Goal: Check status: Check status

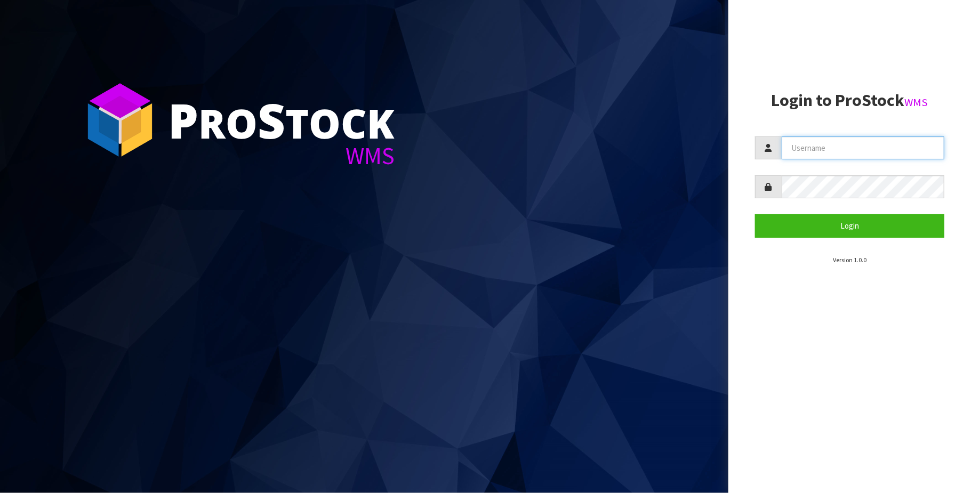
click at [834, 148] on input "text" at bounding box center [863, 147] width 163 height 23
type input "[PERSON_NAME][EMAIL_ADDRESS][DOMAIN_NAME]"
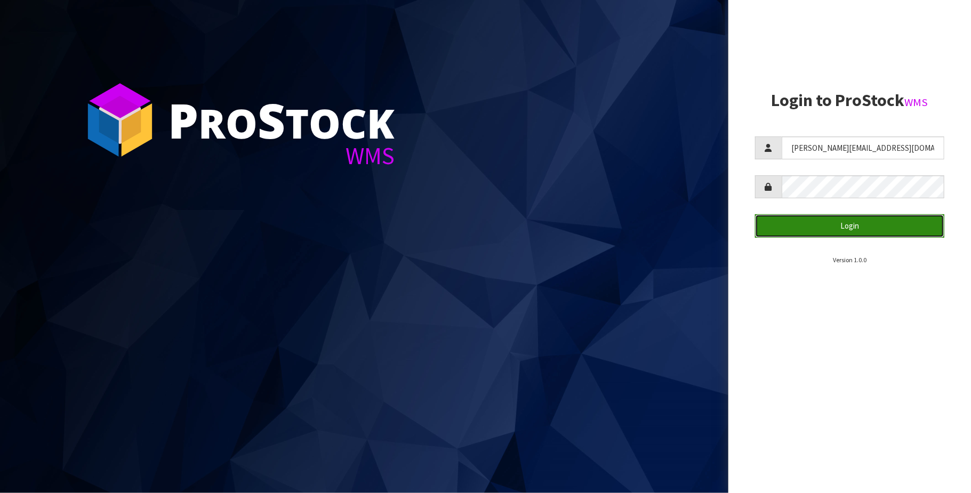
click at [849, 227] on button "Login" at bounding box center [849, 225] width 189 height 23
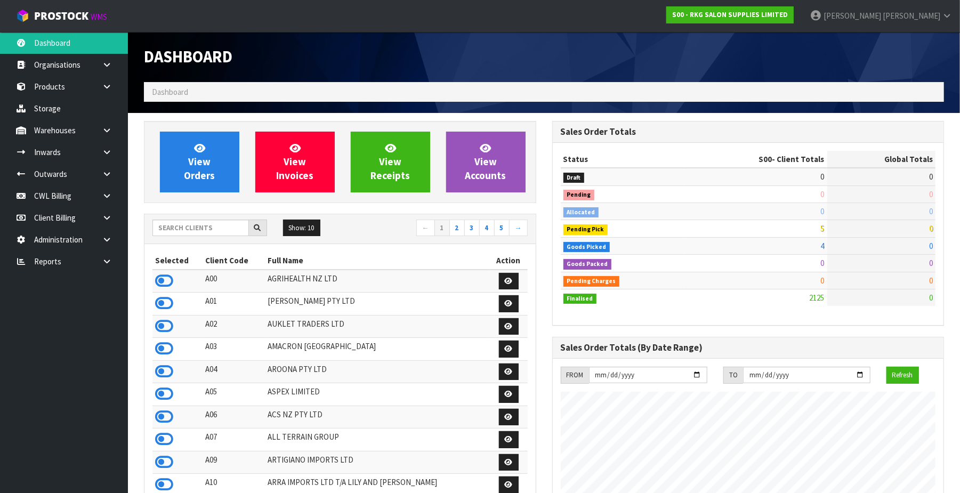
scroll to position [811, 408]
click at [109, 259] on icon at bounding box center [107, 262] width 10 height 8
click at [96, 305] on link "CWL" at bounding box center [64, 306] width 128 height 22
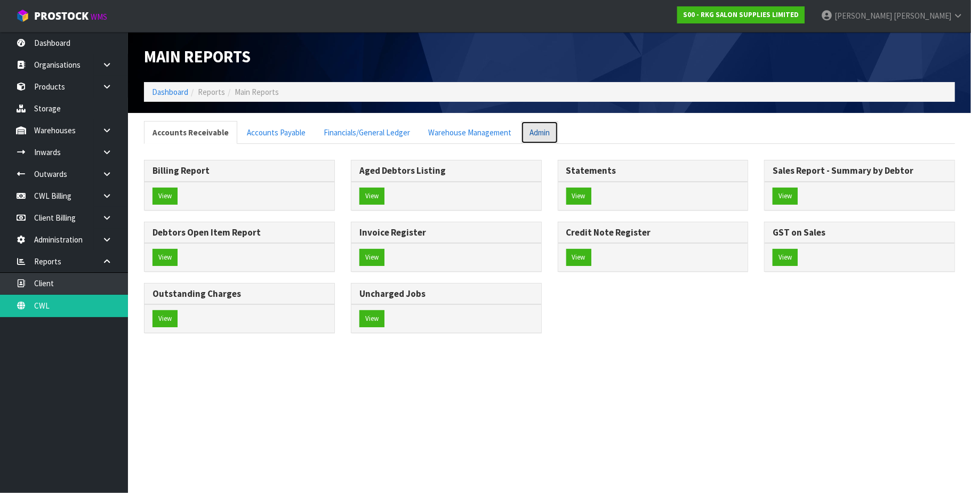
click at [538, 133] on link "Admin" at bounding box center [539, 132] width 37 height 23
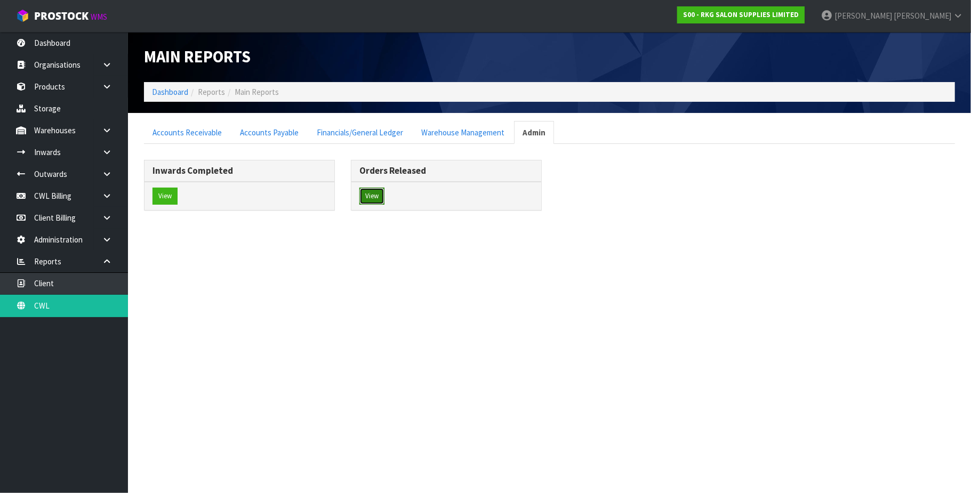
click at [372, 199] on button "View" at bounding box center [371, 196] width 25 height 17
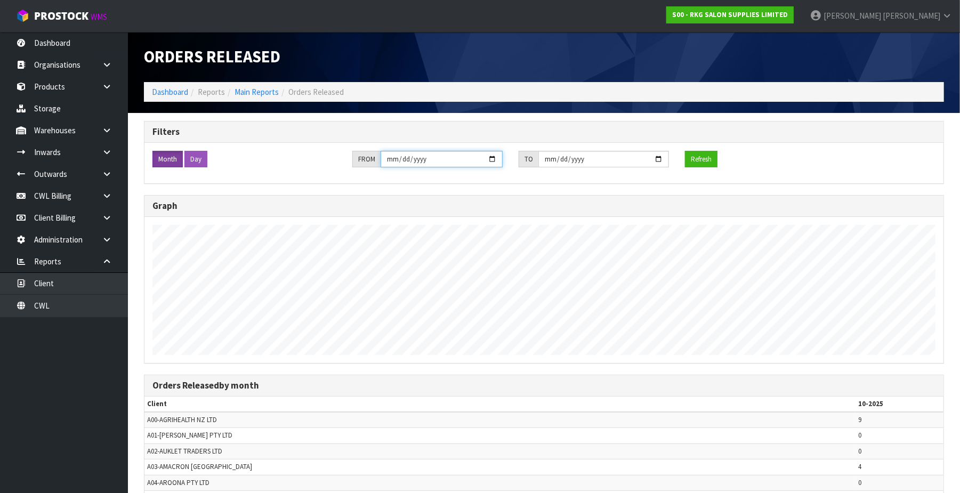
click at [495, 159] on input "[DATE]" at bounding box center [442, 159] width 122 height 17
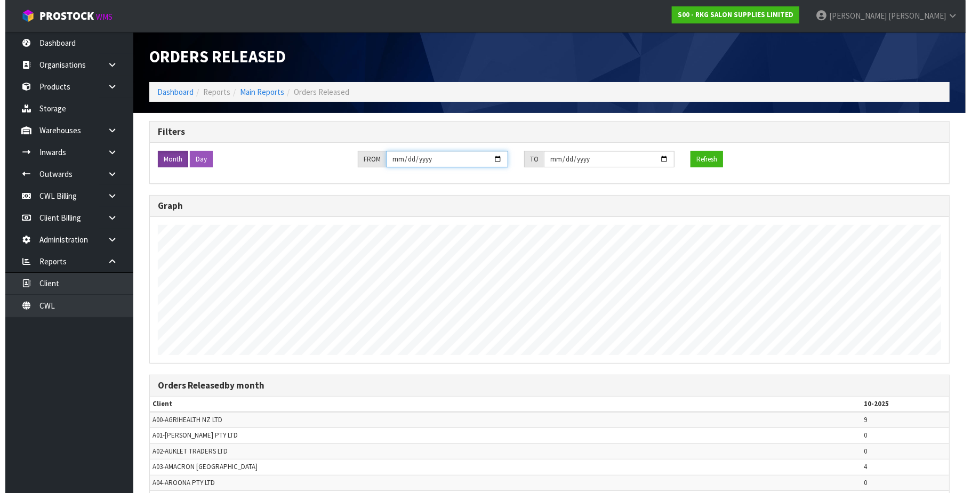
scroll to position [493, 960]
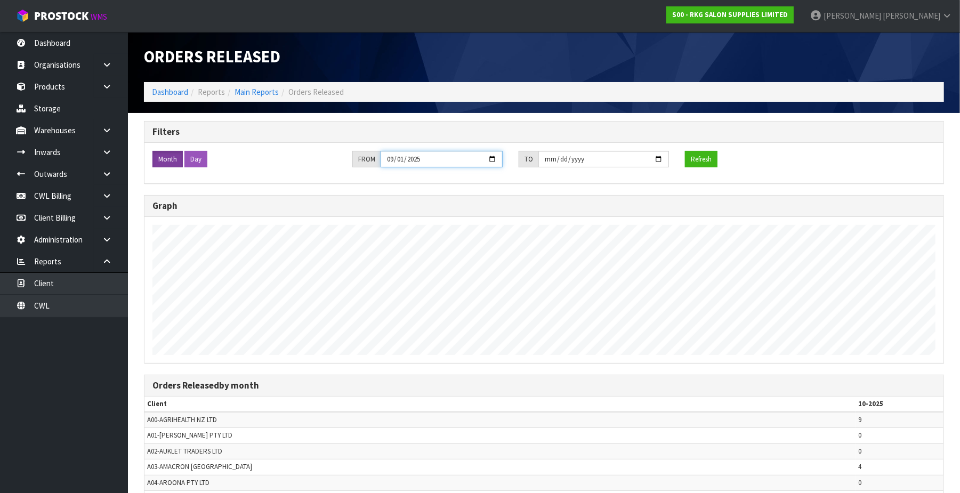
type input "2025-09-01"
click at [657, 159] on input "[DATE]" at bounding box center [603, 159] width 131 height 17
type input "[DATE]"
click at [711, 160] on button "Refresh" at bounding box center [701, 159] width 33 height 17
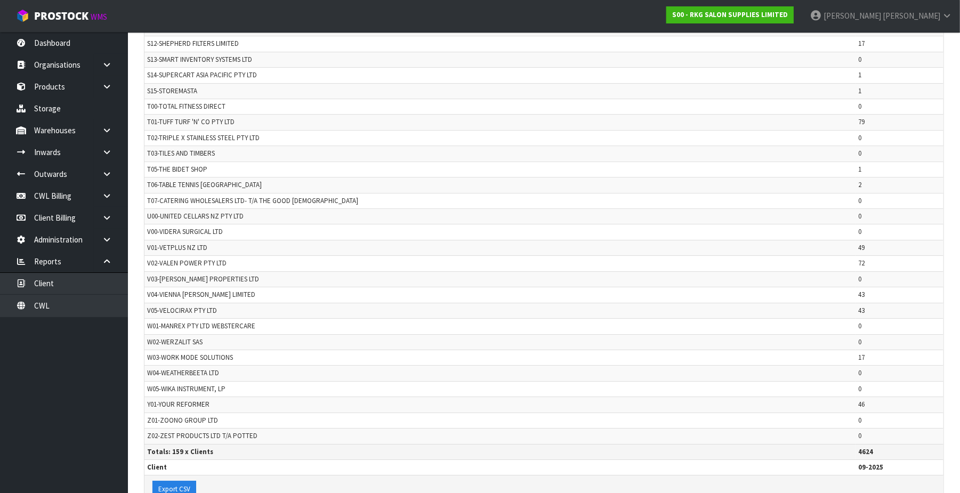
scroll to position [2522, 0]
